Goal: Check status

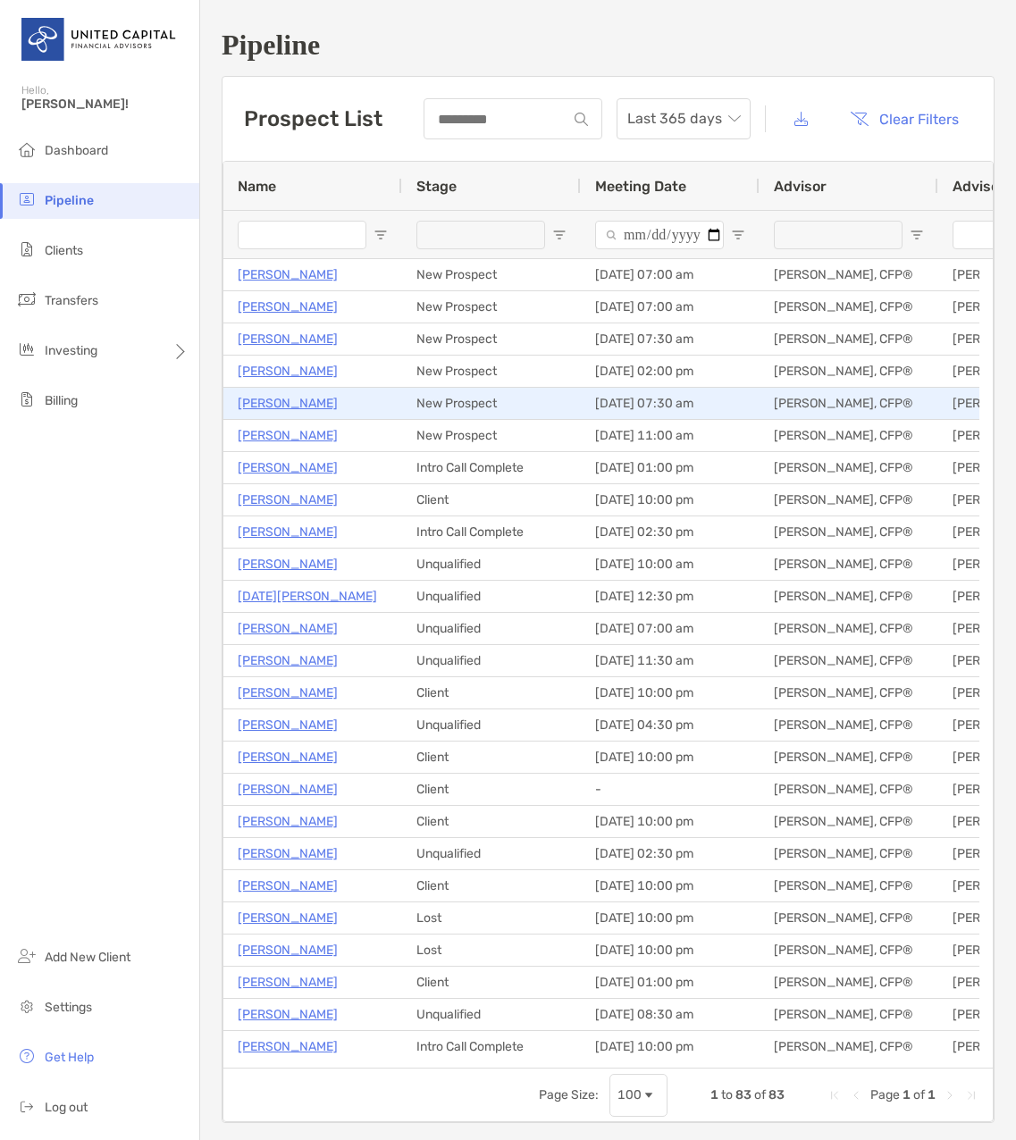
click at [276, 407] on p "[PERSON_NAME]" at bounding box center [288, 403] width 100 height 22
